Goal: Information Seeking & Learning: Learn about a topic

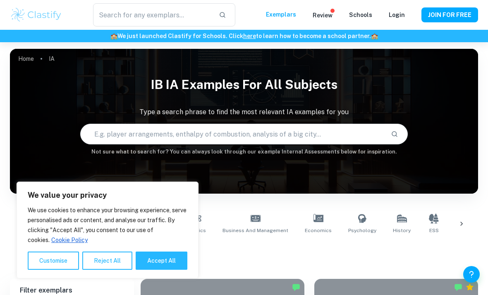
click at [160, 258] on button "Accept All" at bounding box center [162, 260] width 52 height 18
checkbox input "true"
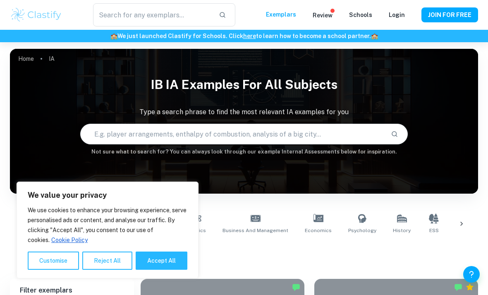
checkbox input "true"
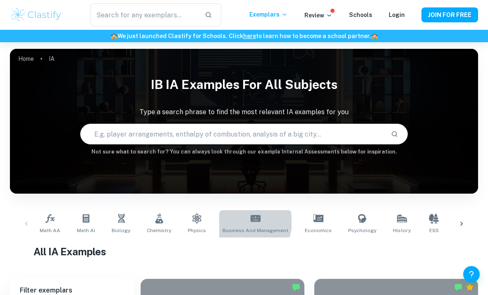
click at [241, 222] on link "Business and Management" at bounding box center [255, 223] width 72 height 27
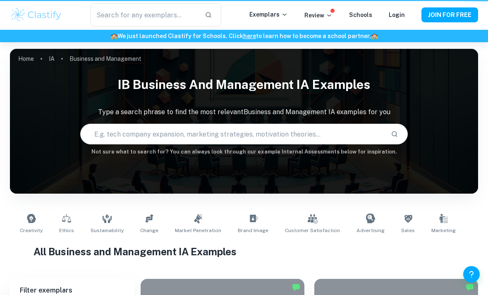
type input "Business and Management"
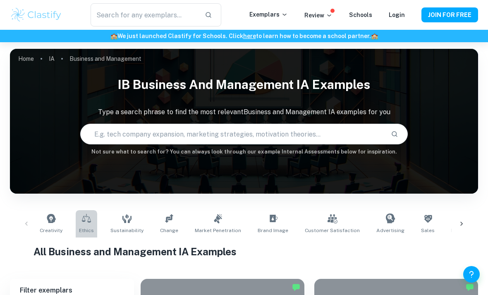
click at [86, 221] on icon at bounding box center [86, 218] width 10 height 10
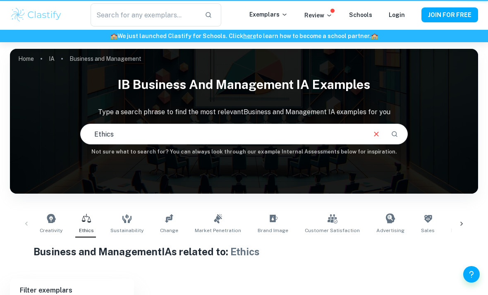
type input "Ethics"
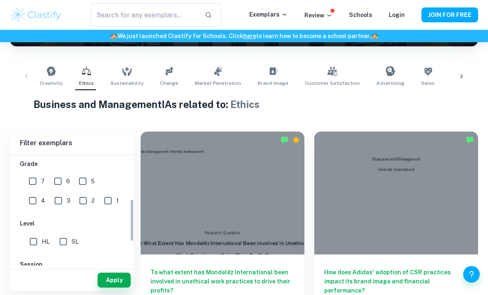
scroll to position [141, 0]
click at [84, 182] on input "5" at bounding box center [82, 182] width 17 height 17
checkbox input "true"
click at [56, 178] on input "6" at bounding box center [58, 182] width 17 height 17
checkbox input "true"
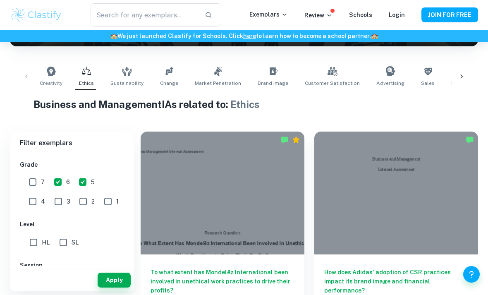
click at [31, 183] on input "7" at bounding box center [32, 182] width 17 height 17
checkbox input "true"
click at [69, 246] on input "SL" at bounding box center [63, 242] width 17 height 17
checkbox input "true"
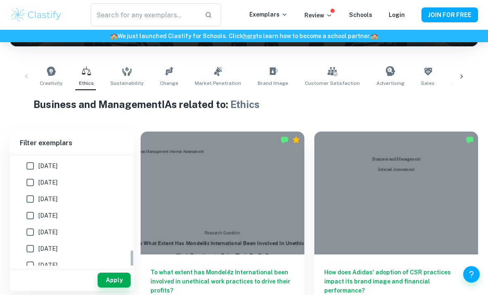
scroll to position [302, 0]
click at [114, 287] on button "Apply" at bounding box center [114, 279] width 33 height 15
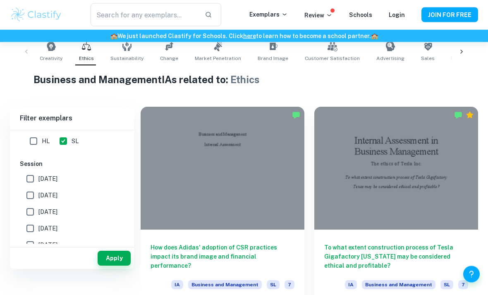
scroll to position [174, 0]
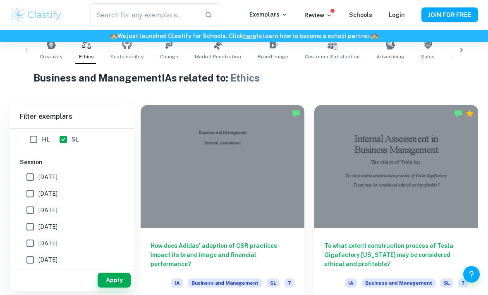
click at [220, 217] on div at bounding box center [223, 166] width 164 height 123
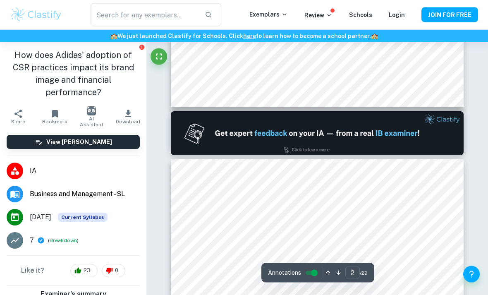
type input "1"
